Goal: Information Seeking & Learning: Learn about a topic

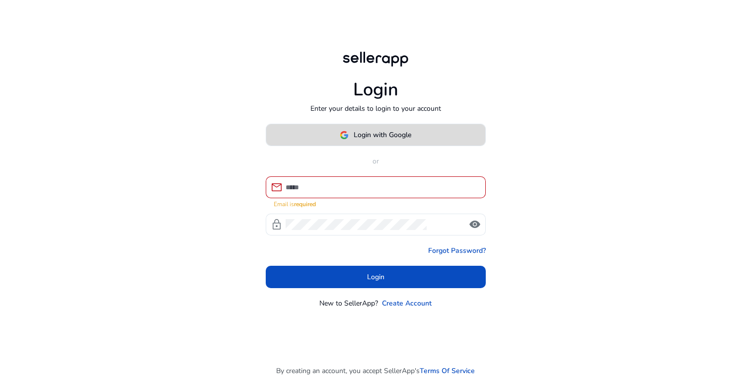
click at [376, 147] on span at bounding box center [375, 135] width 219 height 24
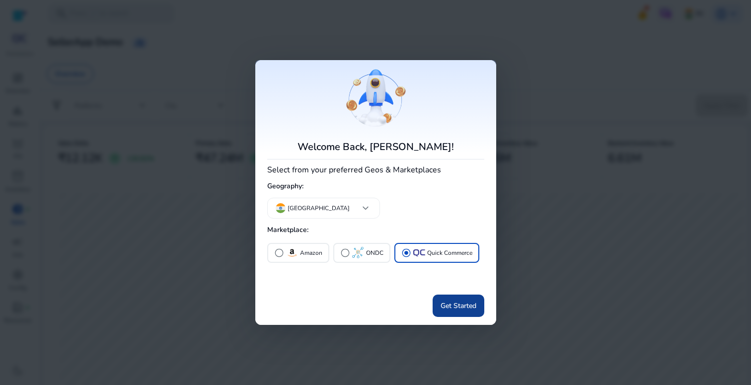
click at [453, 308] on span "Get Started" at bounding box center [459, 306] width 36 height 10
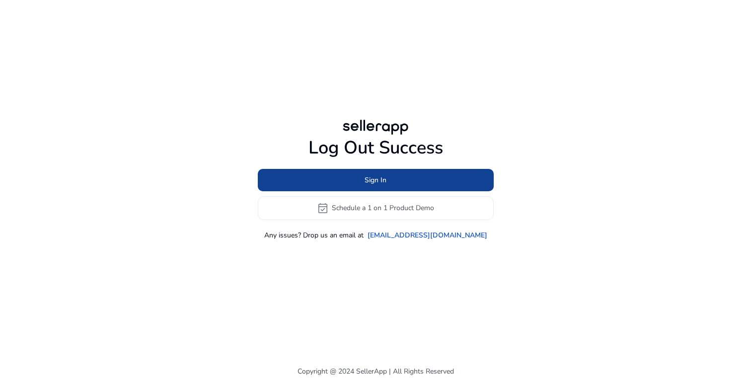
click at [332, 179] on span at bounding box center [376, 180] width 236 height 24
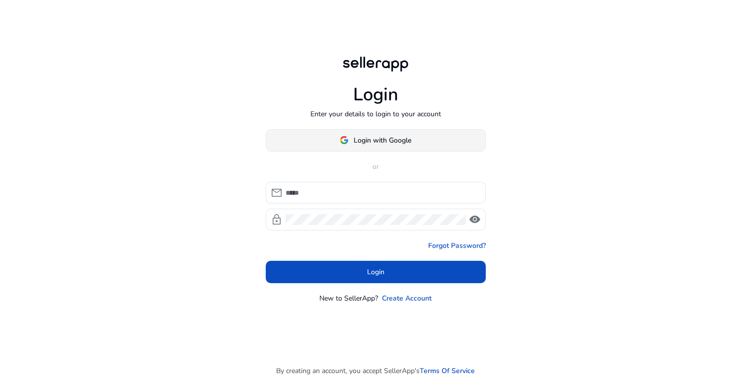
click at [352, 140] on span "Login with Google" at bounding box center [376, 140] width 72 height 10
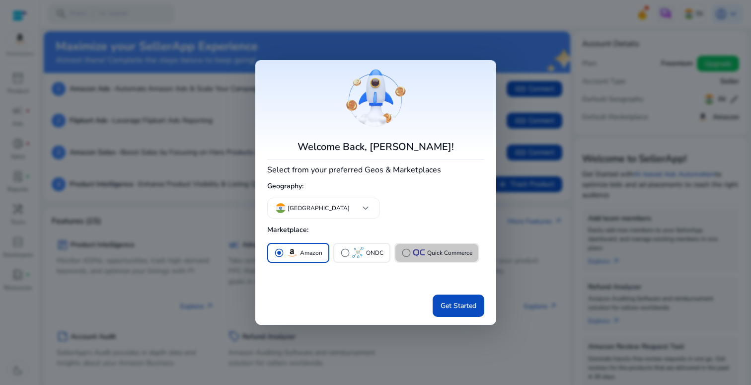
click at [424, 256] on div "radio_button_unchecked Quick Commerce" at bounding box center [437, 253] width 71 height 10
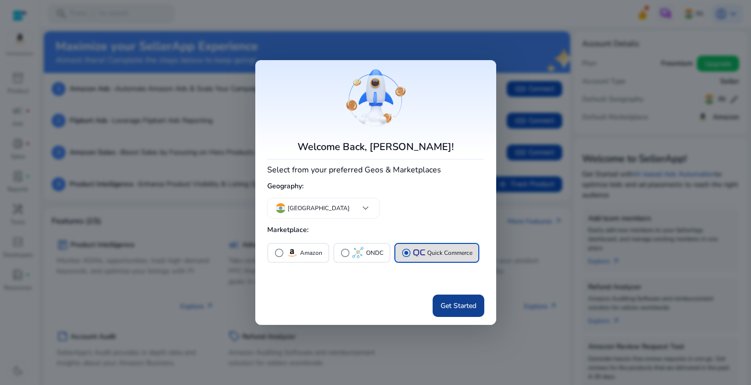
click at [459, 304] on span "Get Started" at bounding box center [459, 306] width 36 height 10
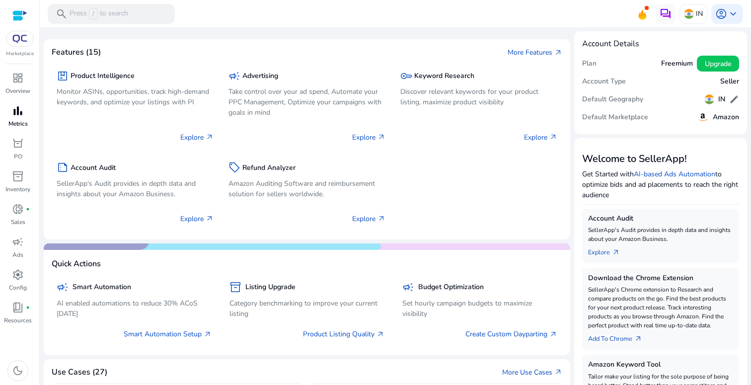
click at [13, 112] on span "bar_chart" at bounding box center [18, 111] width 12 height 12
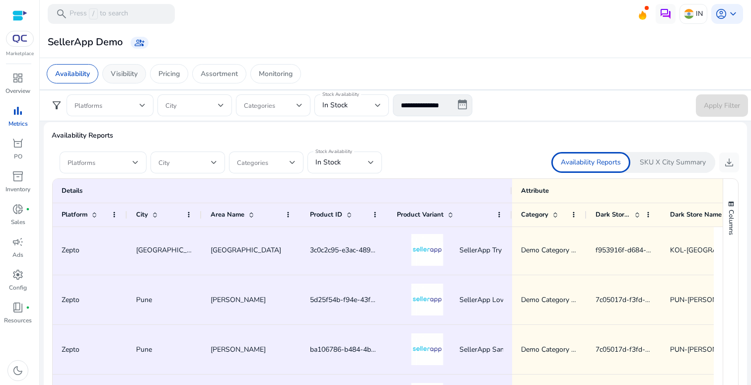
click at [112, 76] on div "Visibility" at bounding box center [124, 73] width 44 height 19
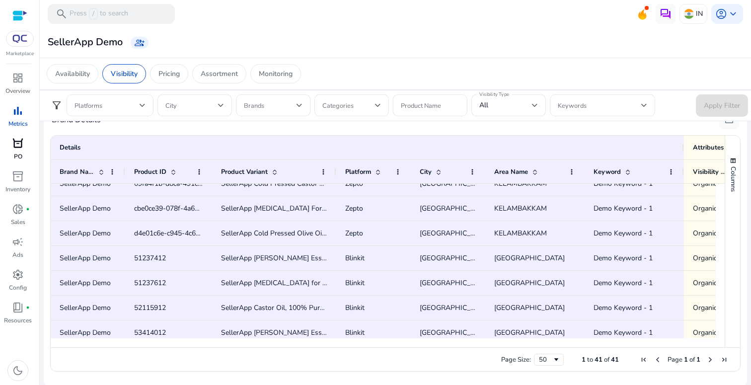
click at [13, 144] on span "orders" at bounding box center [18, 144] width 12 height 12
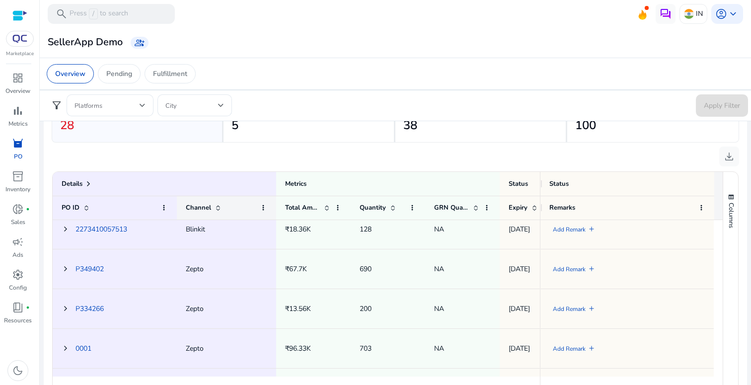
click at [215, 207] on span at bounding box center [218, 208] width 8 height 8
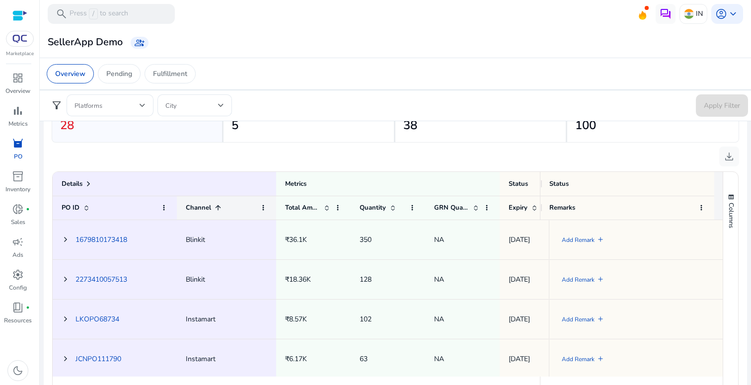
click at [220, 207] on span at bounding box center [218, 208] width 8 height 8
click at [218, 207] on span at bounding box center [218, 208] width 8 height 8
click at [214, 207] on span at bounding box center [218, 208] width 8 height 8
click at [220, 210] on span at bounding box center [218, 208] width 8 height 8
click at [325, 209] on span at bounding box center [327, 208] width 8 height 8
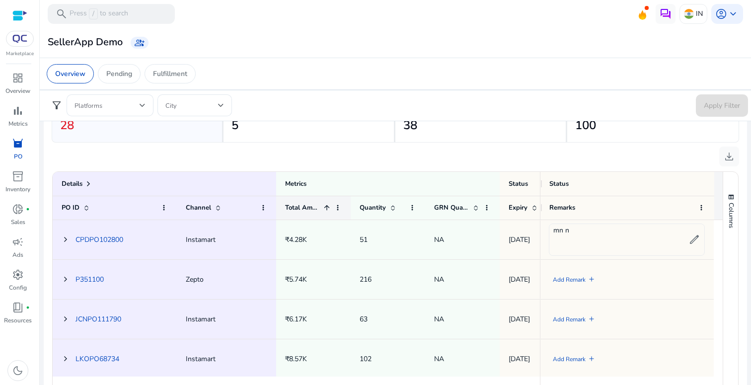
click at [329, 210] on span at bounding box center [327, 208] width 8 height 8
click at [20, 82] on span "dashboard" at bounding box center [18, 78] width 12 height 12
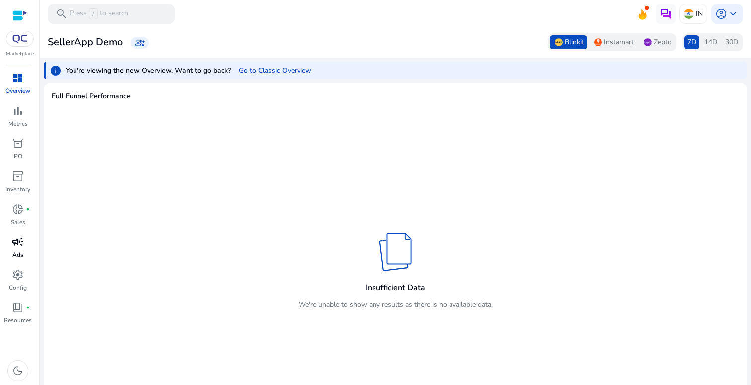
click at [17, 247] on span "campaign" at bounding box center [18, 242] width 12 height 12
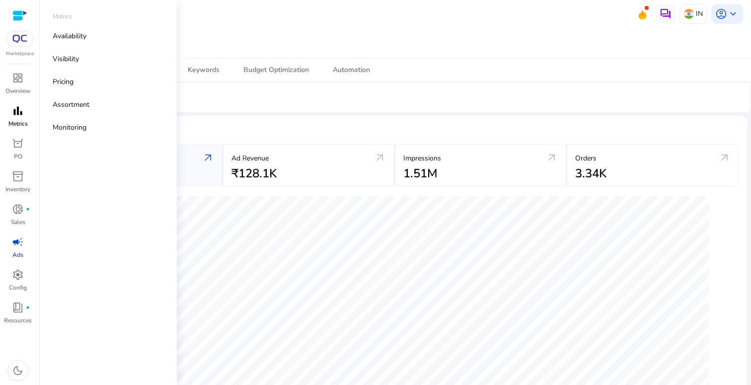
click at [20, 115] on span "bar_chart" at bounding box center [18, 111] width 12 height 12
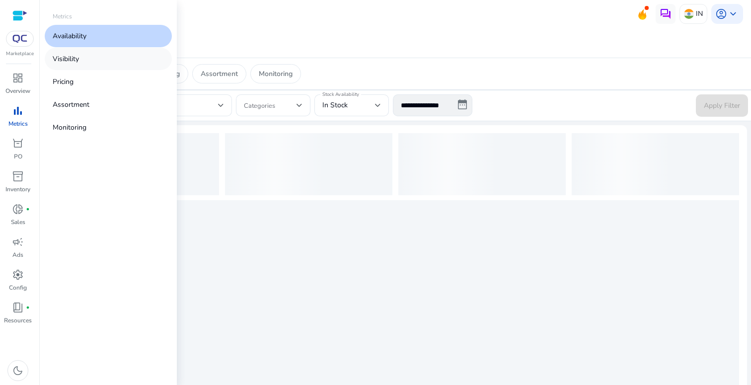
click at [73, 56] on p "Visibility" at bounding box center [66, 59] width 26 height 10
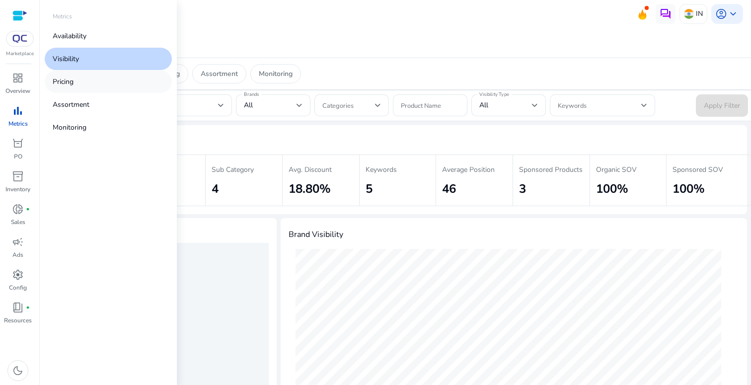
click at [73, 85] on p "Pricing" at bounding box center [63, 82] width 21 height 10
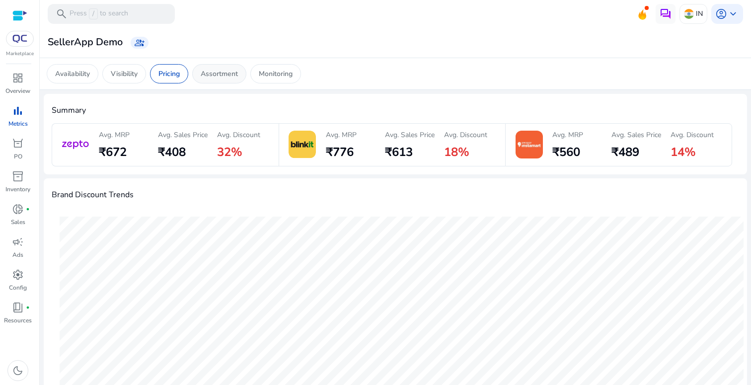
click at [230, 73] on p "Assortment" at bounding box center [219, 74] width 37 height 10
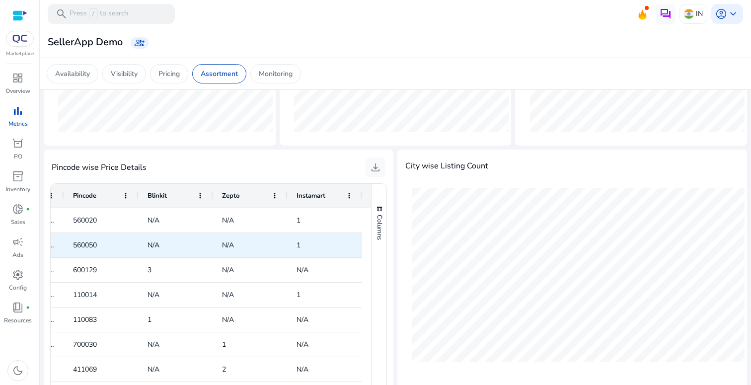
scroll to position [0, 2]
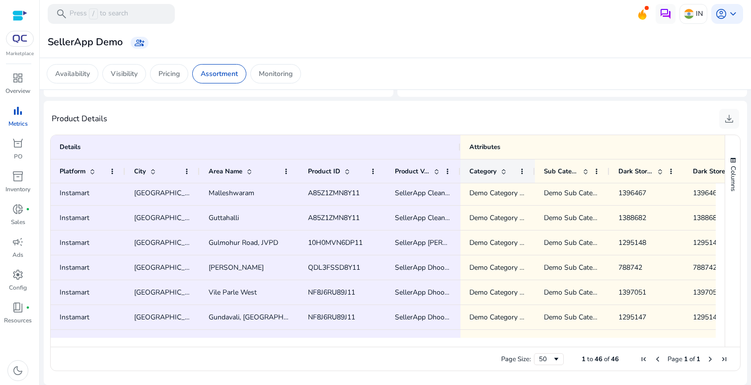
click at [487, 168] on span "Category" at bounding box center [483, 171] width 27 height 9
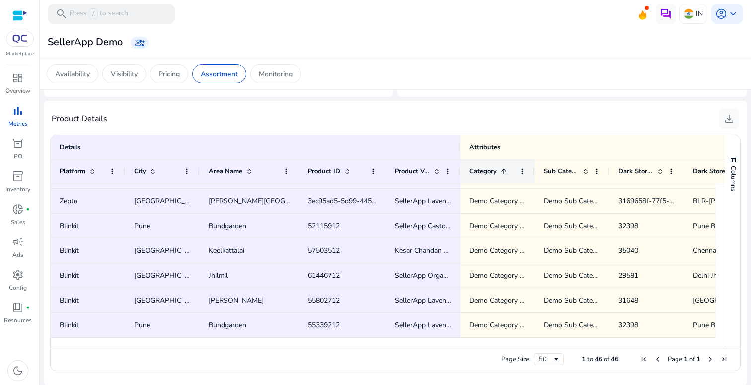
click at [489, 166] on div "Category 1" at bounding box center [493, 171] width 46 height 18
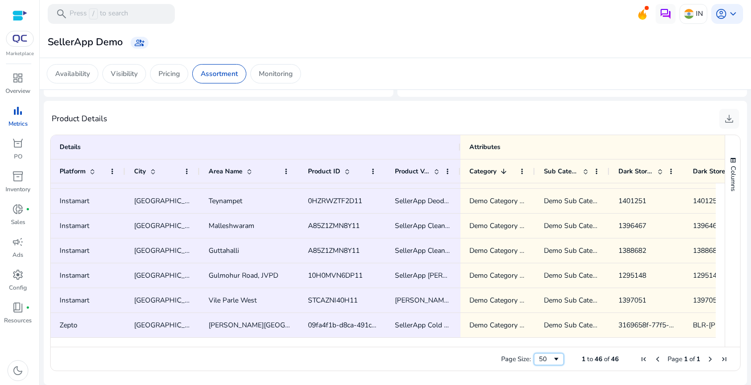
click at [545, 359] on div "50" at bounding box center [545, 359] width 13 height 9
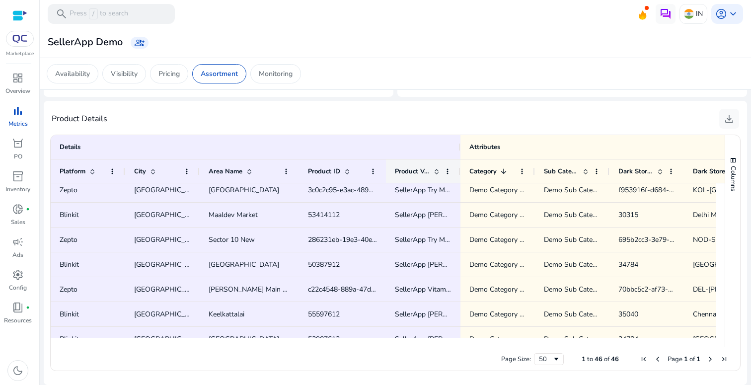
click at [425, 173] on span "Product Variant" at bounding box center [412, 171] width 35 height 9
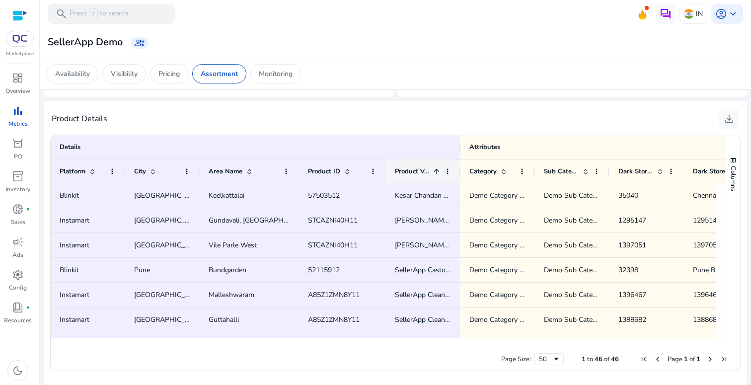
click at [425, 173] on span "Product Variant" at bounding box center [412, 171] width 35 height 9
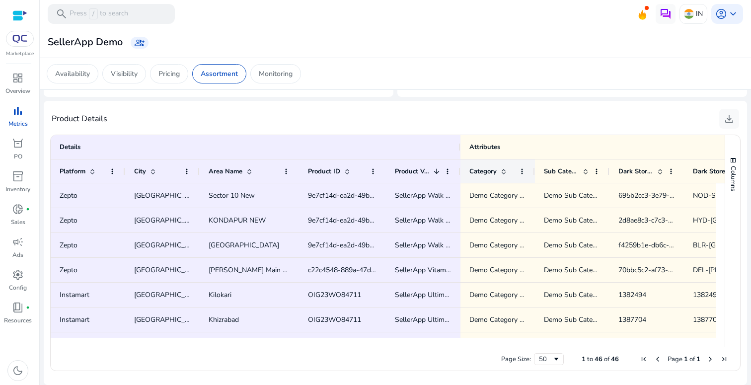
click at [481, 172] on span "Category" at bounding box center [483, 171] width 27 height 9
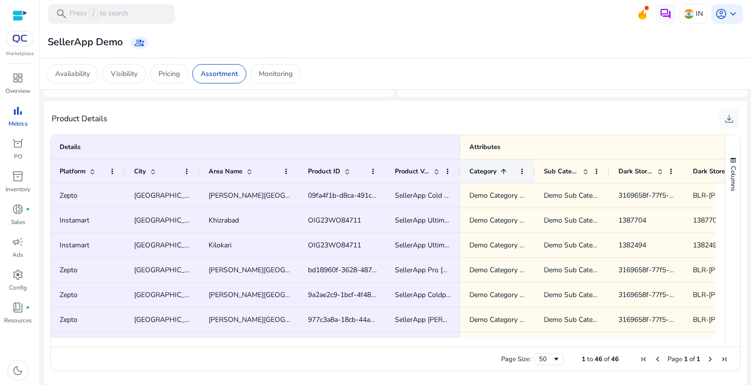
click at [481, 172] on span "Category" at bounding box center [483, 171] width 27 height 9
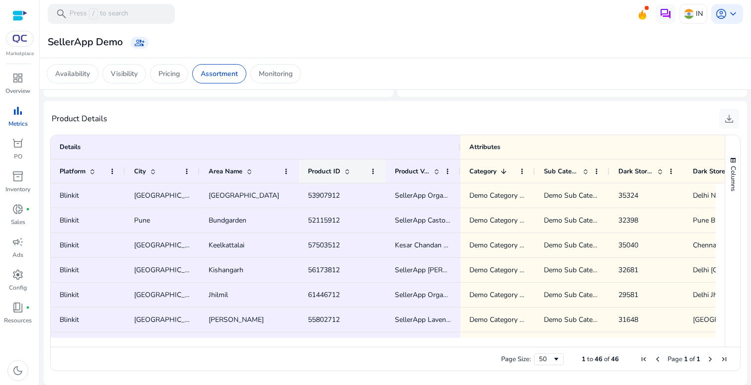
click at [308, 172] on div "Product ID" at bounding box center [342, 171] width 87 height 24
click at [335, 175] on div "Product ID" at bounding box center [337, 171] width 58 height 18
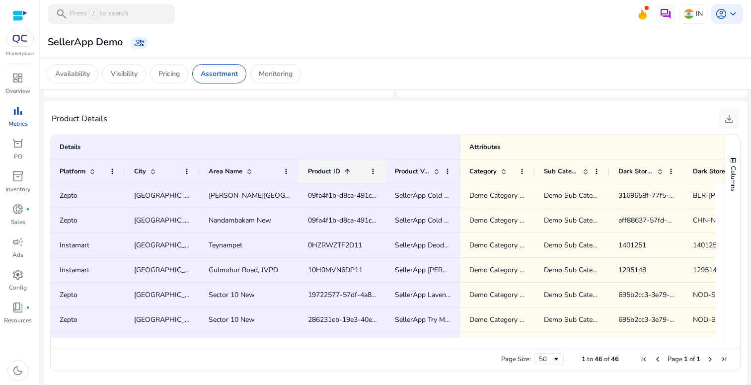
click at [335, 175] on div "Product ID 1" at bounding box center [337, 171] width 58 height 18
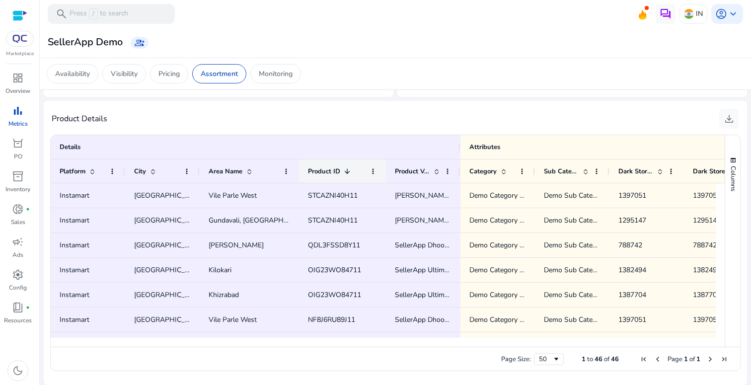
click at [335, 175] on div "Product ID 1" at bounding box center [337, 171] width 58 height 18
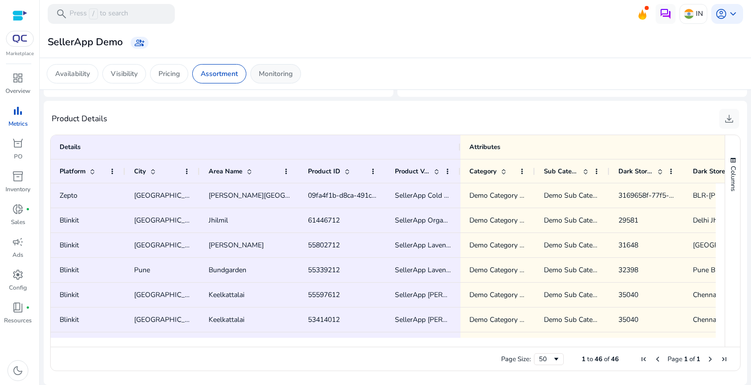
click at [266, 77] on p "Monitoring" at bounding box center [276, 74] width 34 height 10
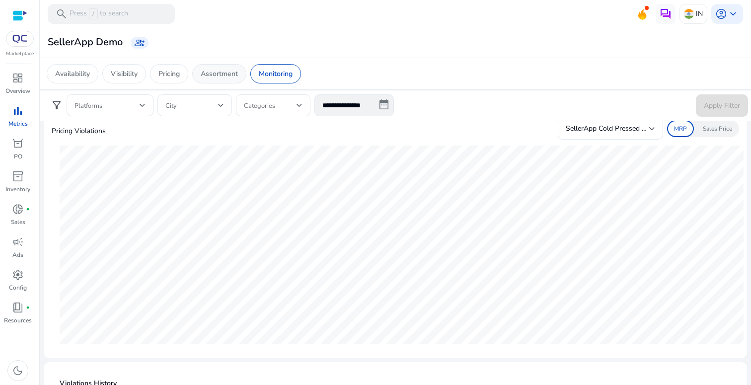
click at [223, 72] on p "Assortment" at bounding box center [219, 74] width 37 height 10
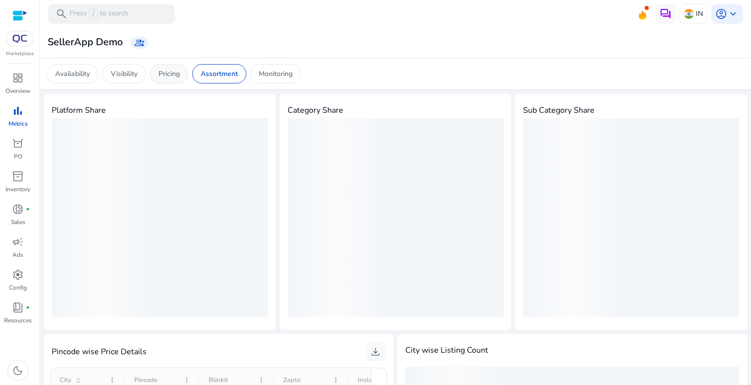
click at [171, 74] on p "Pricing" at bounding box center [169, 74] width 21 height 10
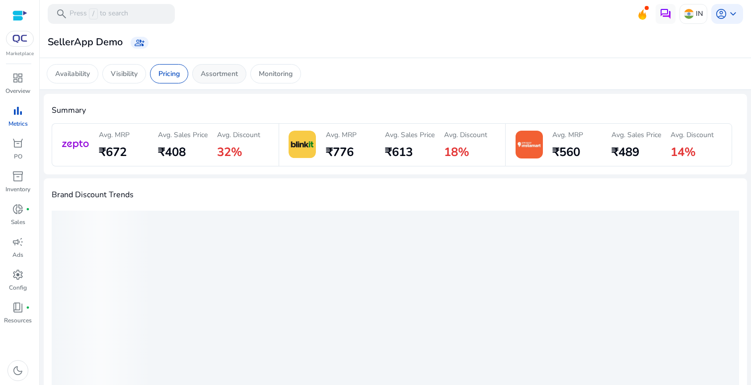
click at [235, 73] on p "Assortment" at bounding box center [219, 74] width 37 height 10
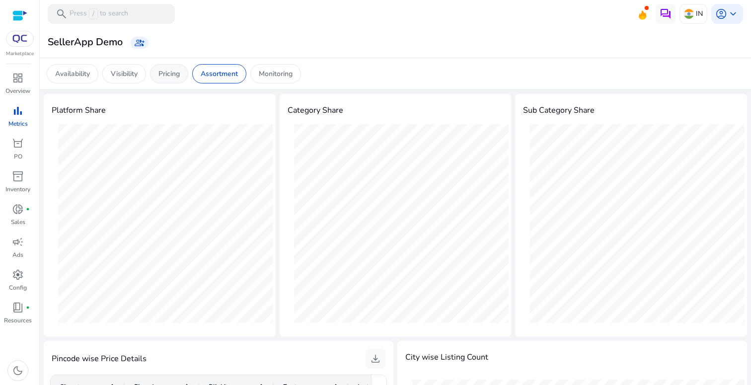
click at [170, 74] on p "Pricing" at bounding box center [169, 74] width 21 height 10
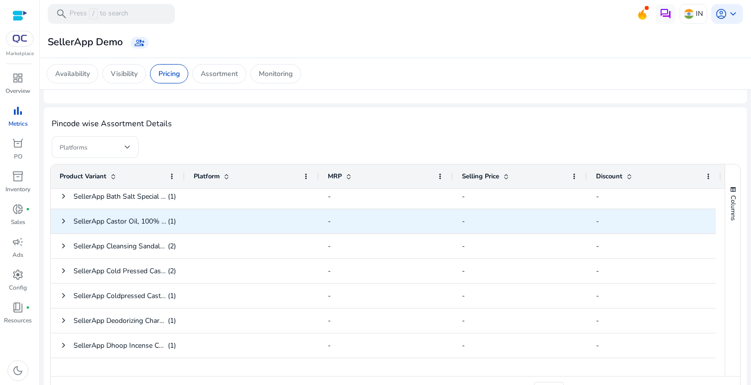
scroll to position [69, 0]
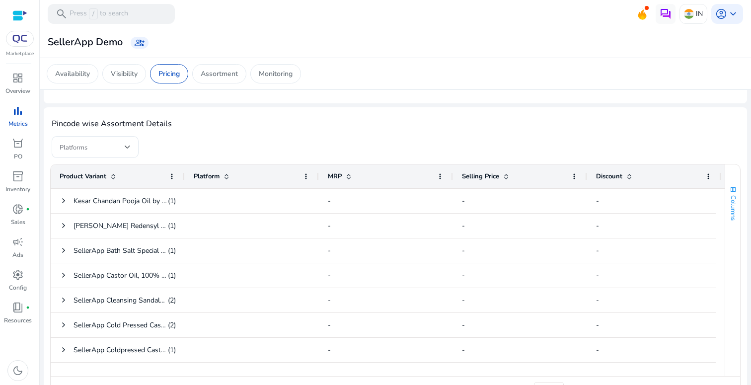
click at [734, 207] on button "Columns" at bounding box center [733, 203] width 15 height 54
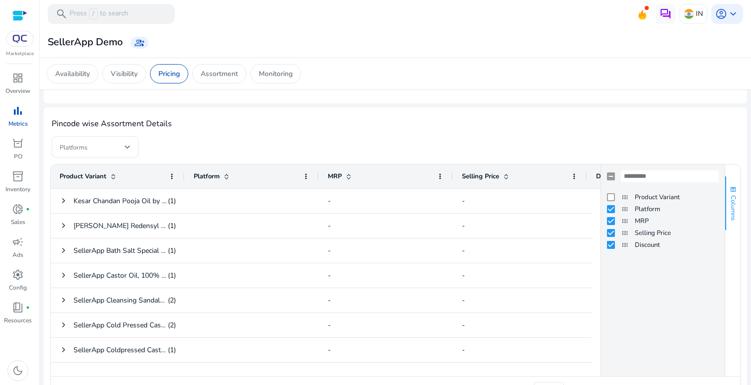
click at [734, 207] on button "Columns" at bounding box center [733, 203] width 15 height 54
